Goal: Task Accomplishment & Management: Use online tool/utility

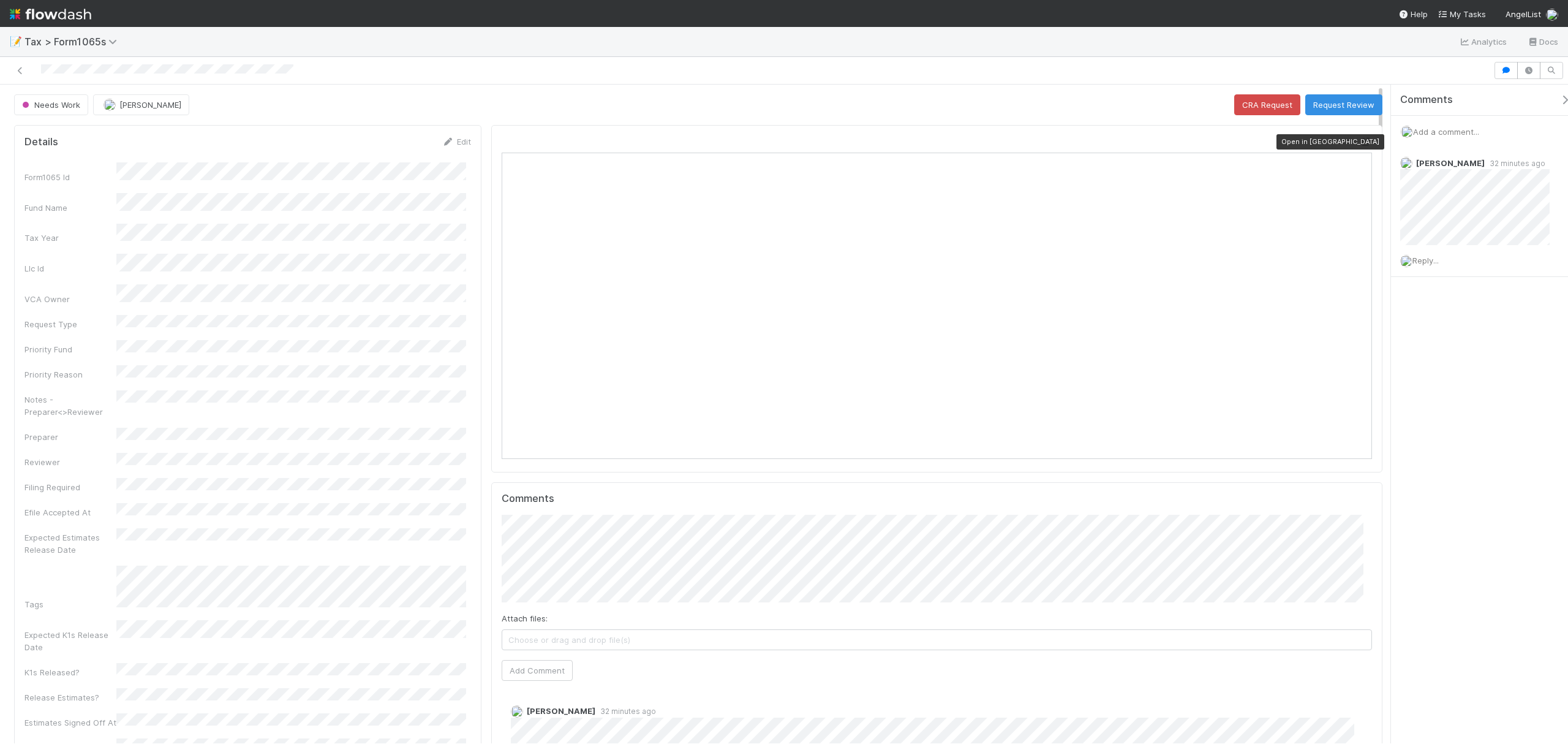
click at [1360, 144] on icon at bounding box center [1366, 141] width 12 height 8
click at [1314, 109] on button "Request Review" at bounding box center [1344, 105] width 77 height 21
click at [1440, 132] on span "Add a comment..." at bounding box center [1447, 131] width 66 height 10
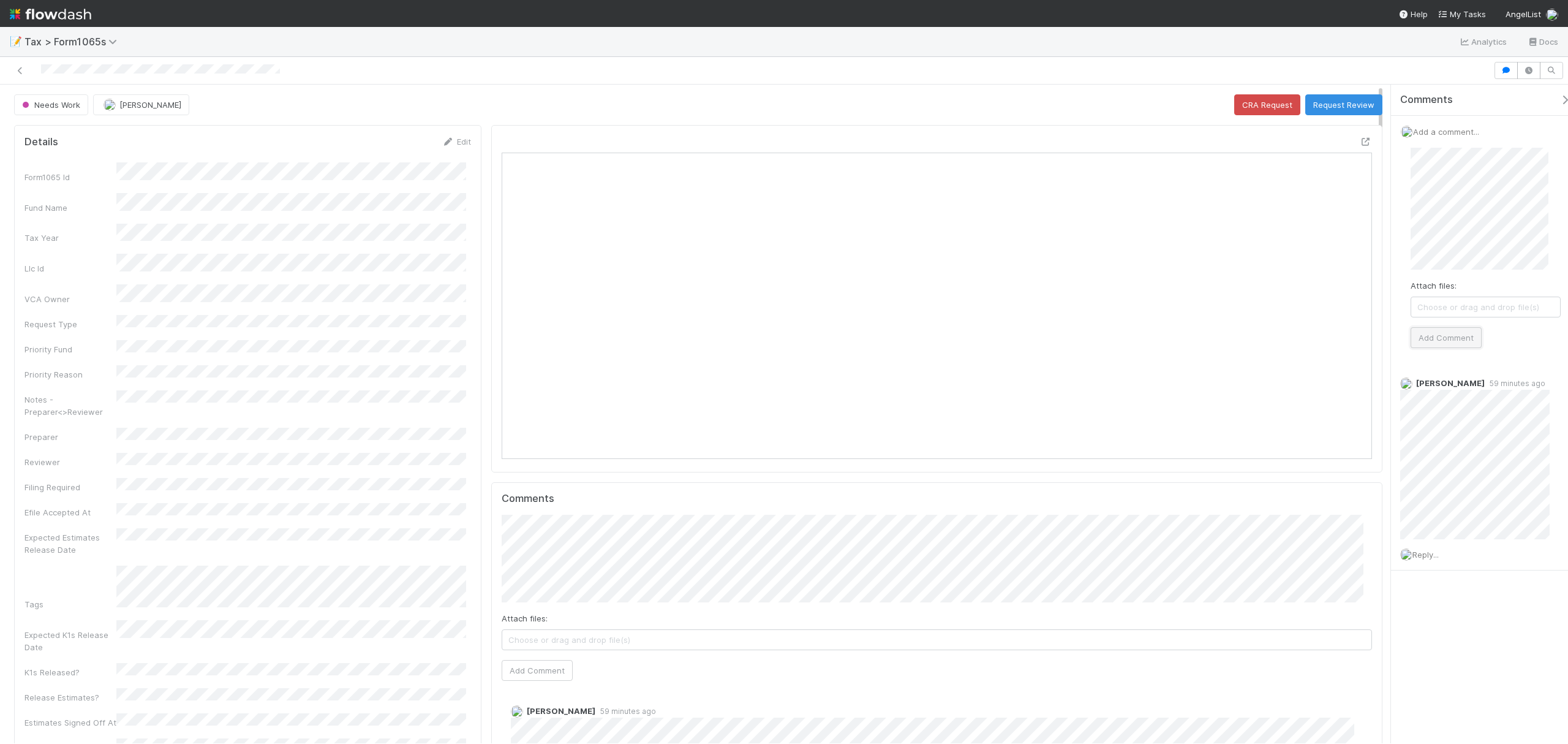
click at [1464, 338] on button "Add Comment" at bounding box center [1446, 337] width 71 height 21
click at [1326, 97] on button "Request Review" at bounding box center [1344, 105] width 77 height 21
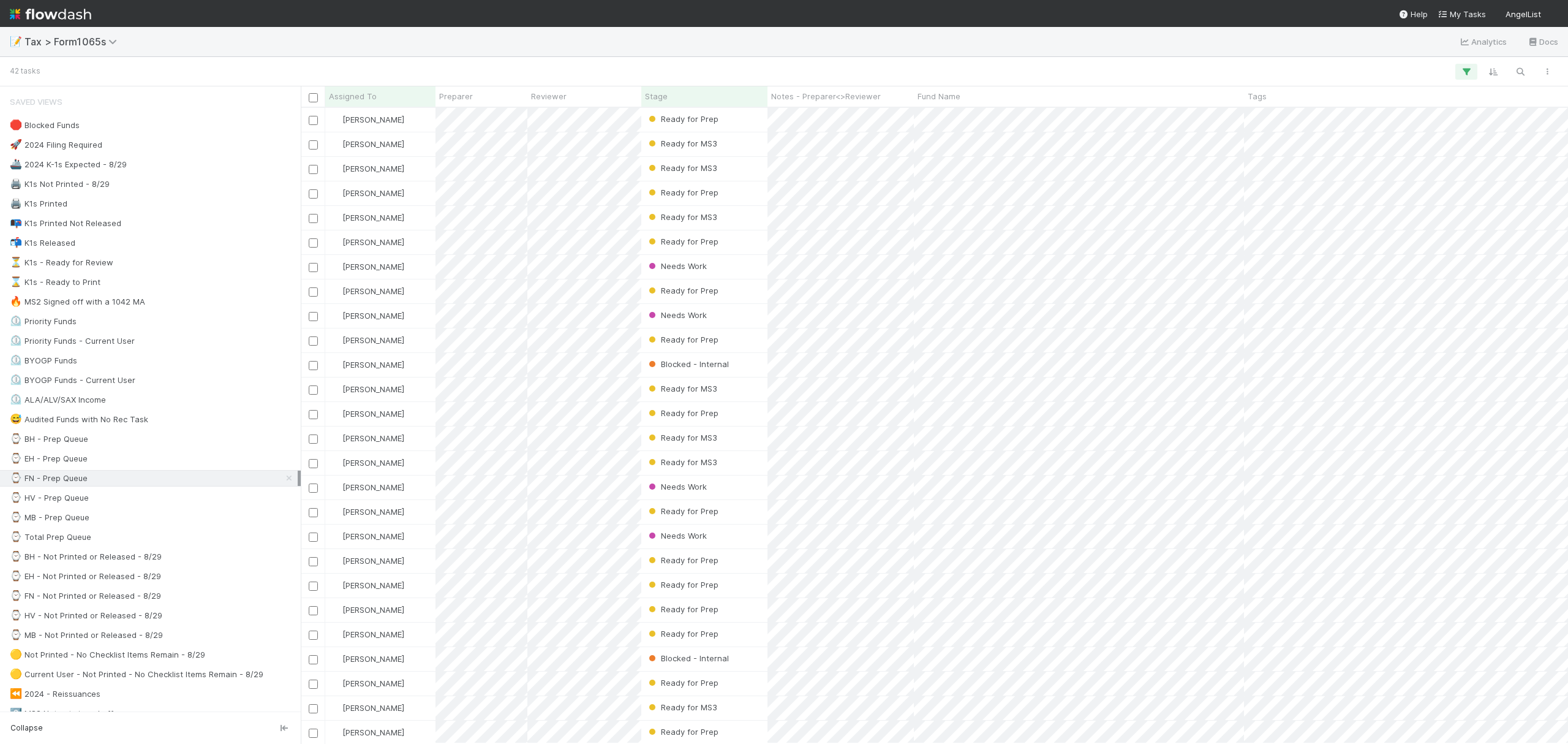
scroll to position [623, 1255]
click at [682, 90] on div "Stage" at bounding box center [704, 96] width 119 height 12
click at [704, 119] on div "Sort First → Last" at bounding box center [716, 120] width 140 height 18
click at [936, 48] on div "📝 Tax > Form1065s Analytics Docs" at bounding box center [784, 42] width 1568 height 29
